Goal: Find specific page/section: Find specific page/section

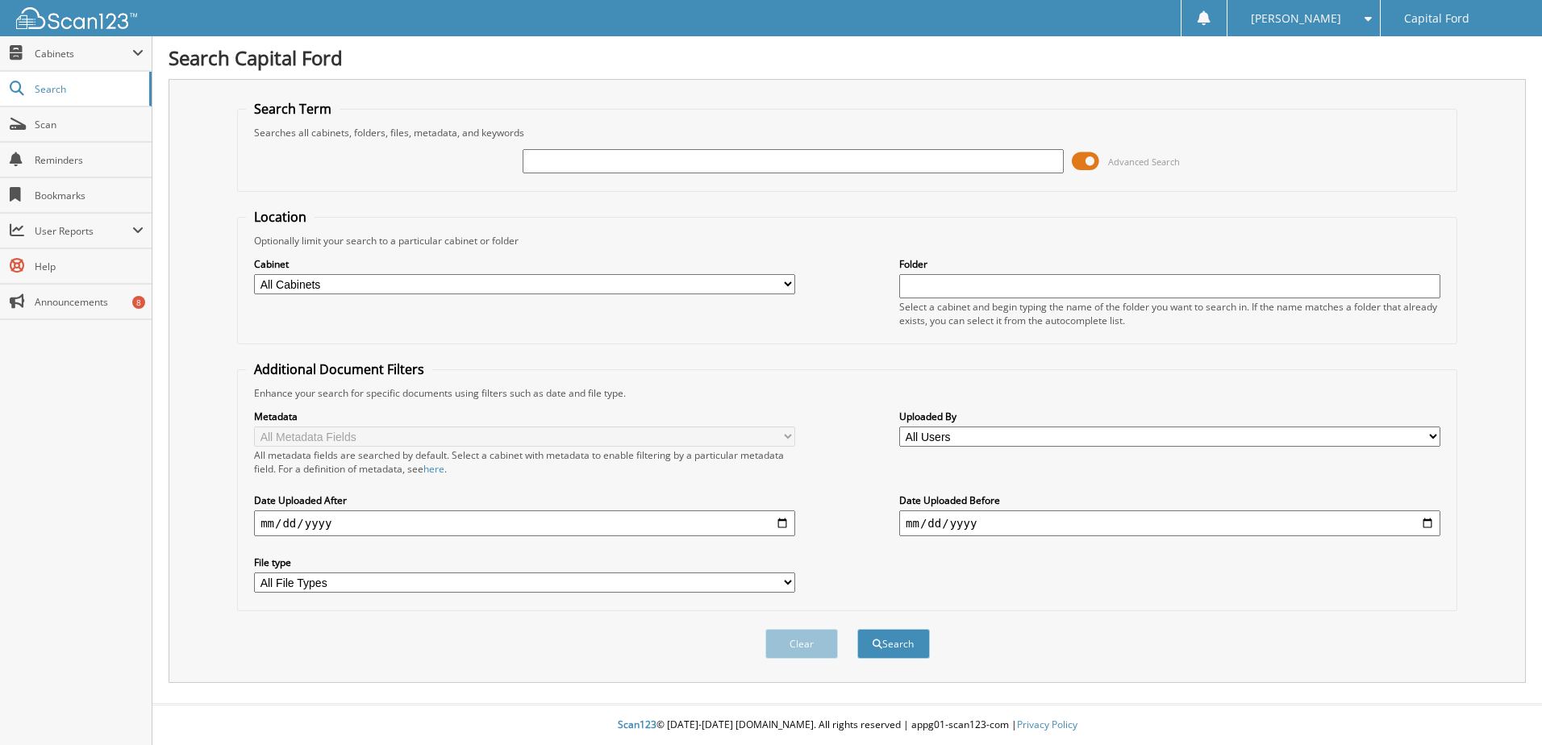
click at [569, 162] on input "text" at bounding box center [793, 161] width 541 height 24
type input "70723"
click at [857, 629] on button "Search" at bounding box center [893, 644] width 73 height 30
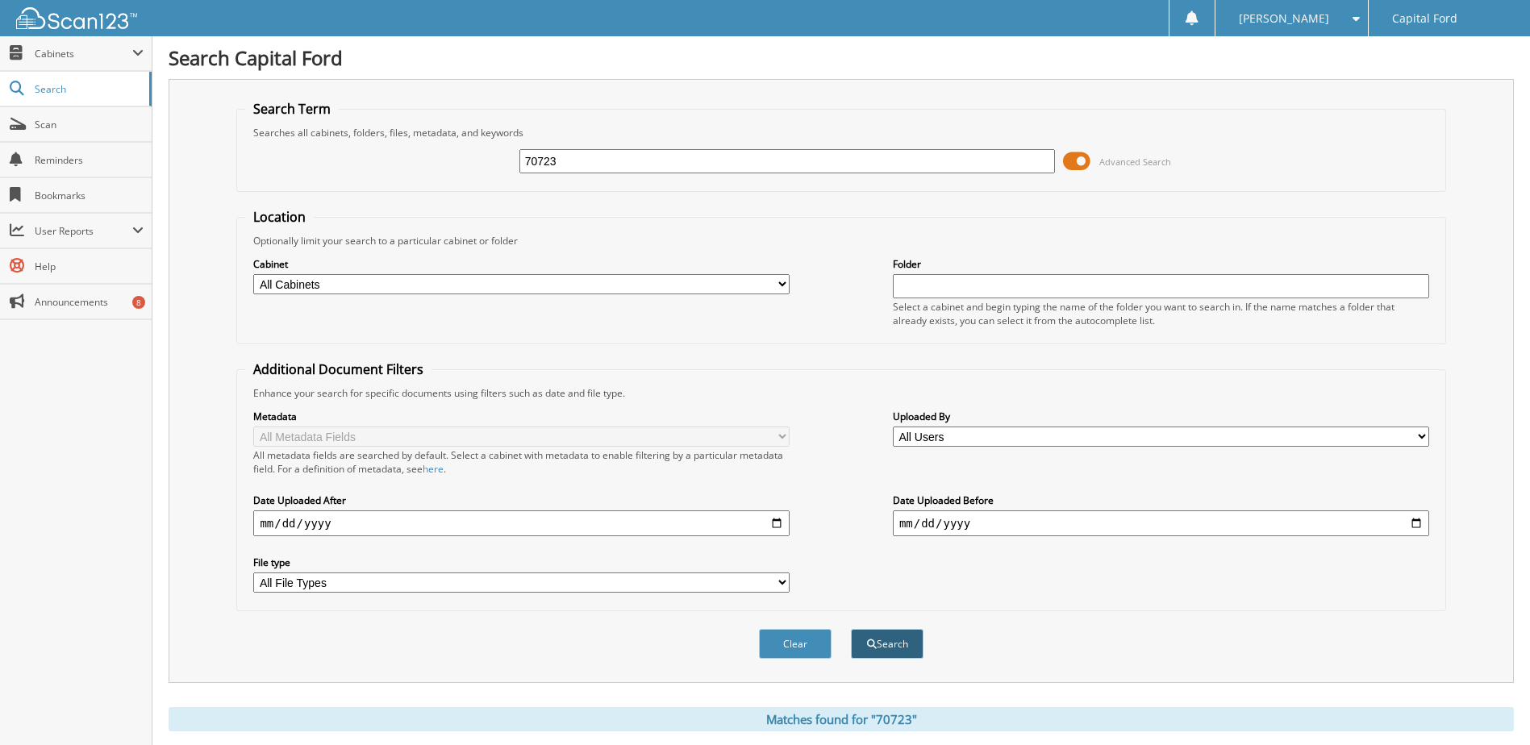
click at [897, 652] on button "Search" at bounding box center [887, 644] width 73 height 30
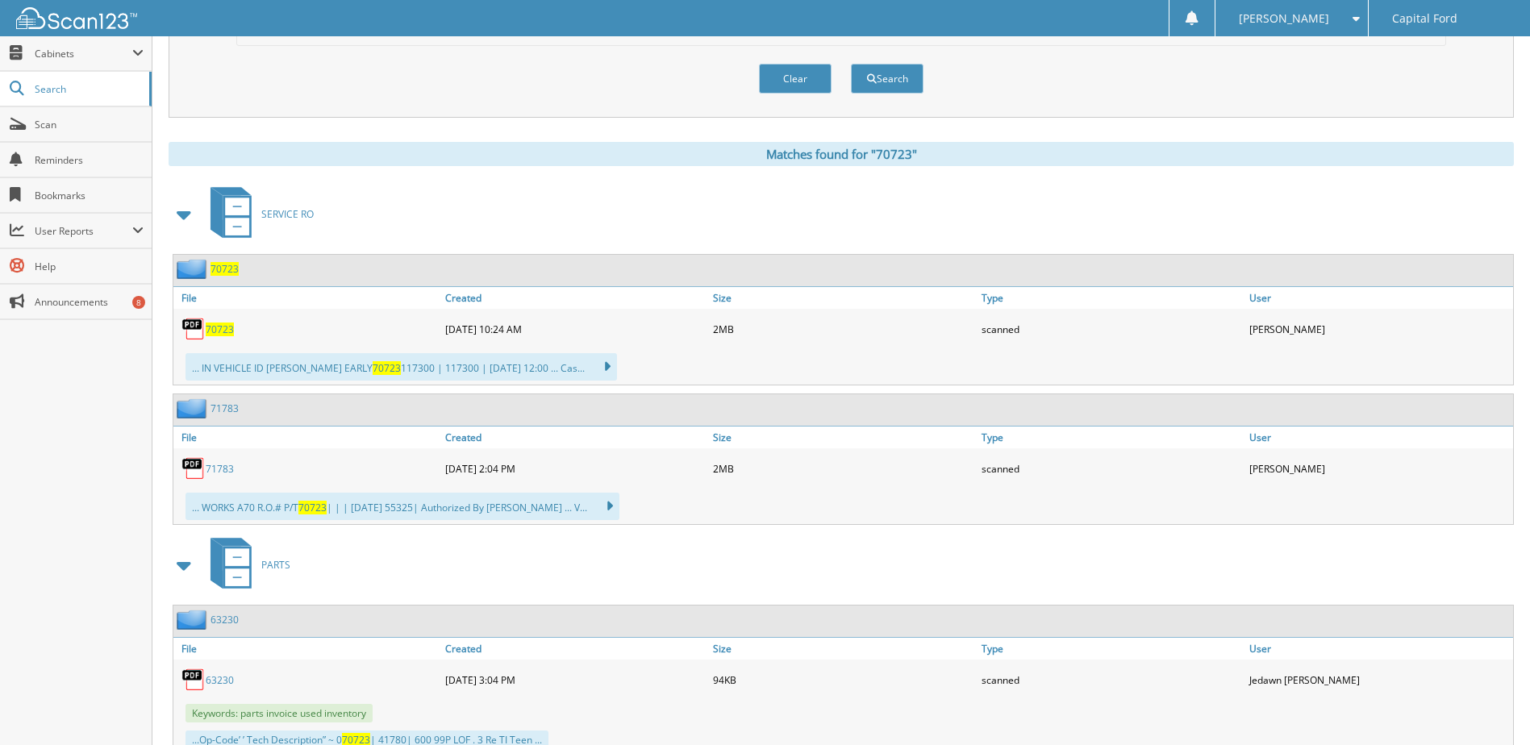
scroll to position [623, 0]
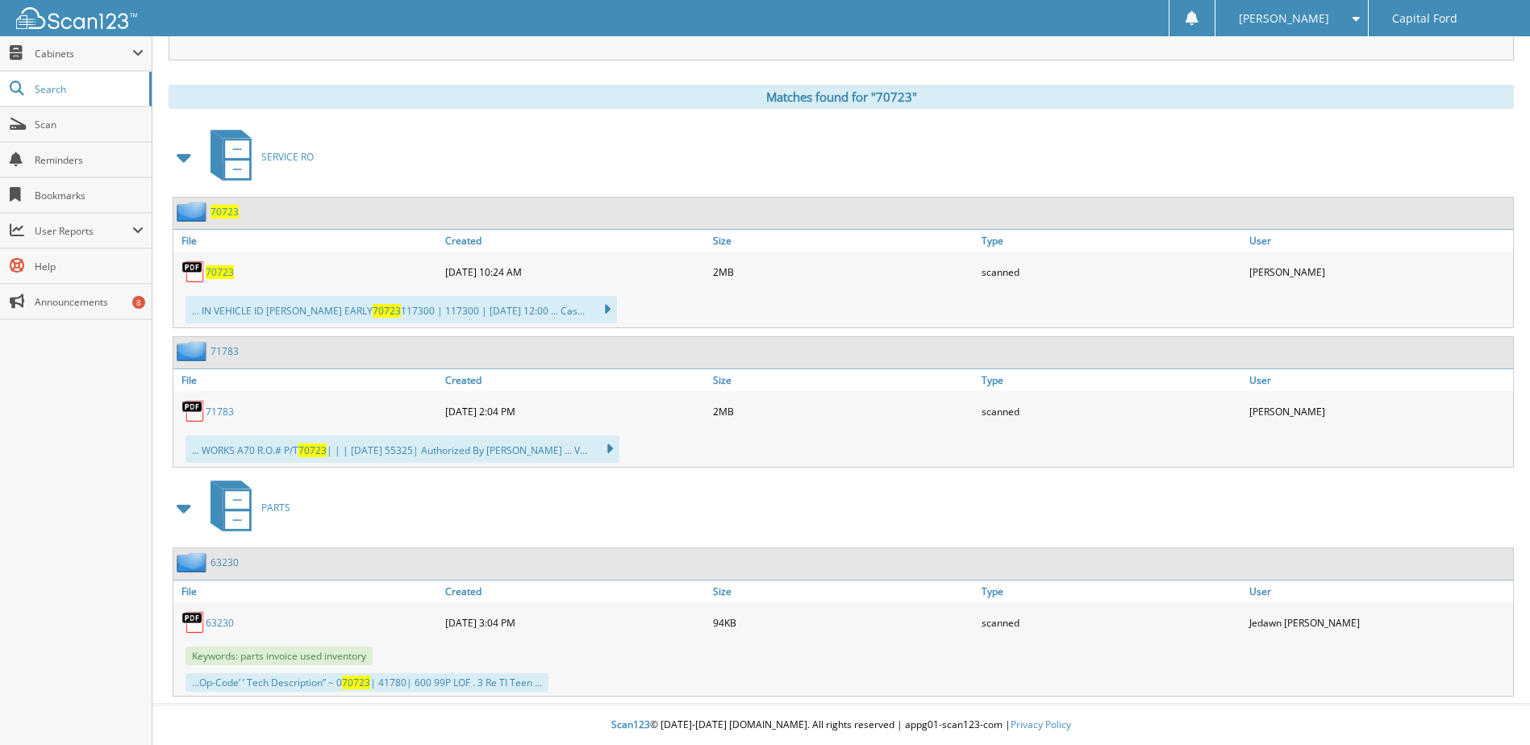
click at [214, 272] on span "70723" at bounding box center [220, 272] width 28 height 14
